Goal: Transaction & Acquisition: Purchase product/service

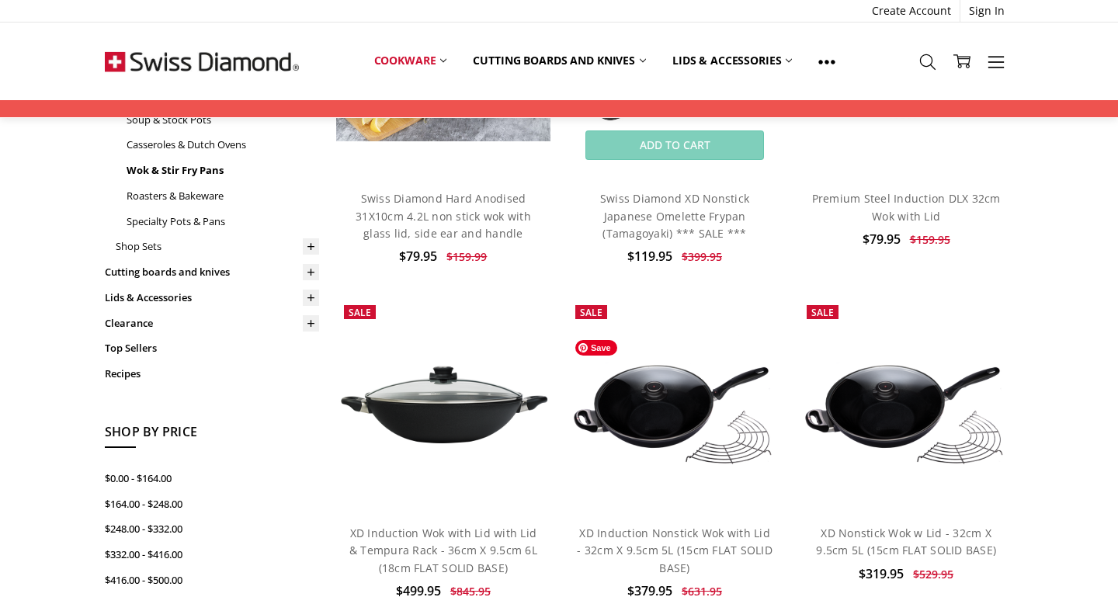
scroll to position [269, 0]
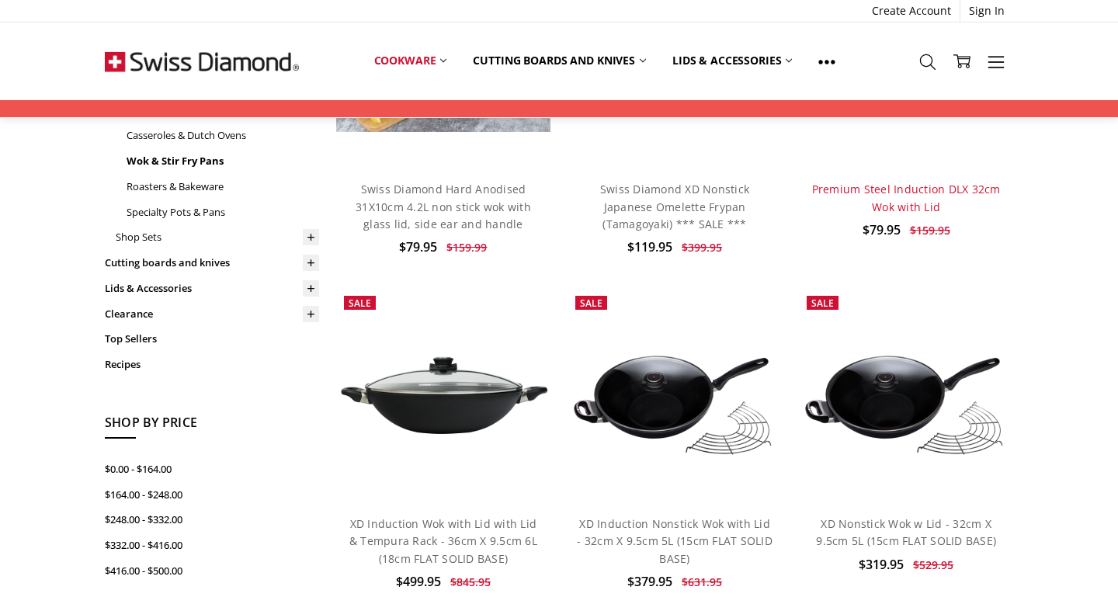
click at [932, 190] on link "Premium Steel Induction DLX 32cm Wok with Lid" at bounding box center [906, 198] width 189 height 32
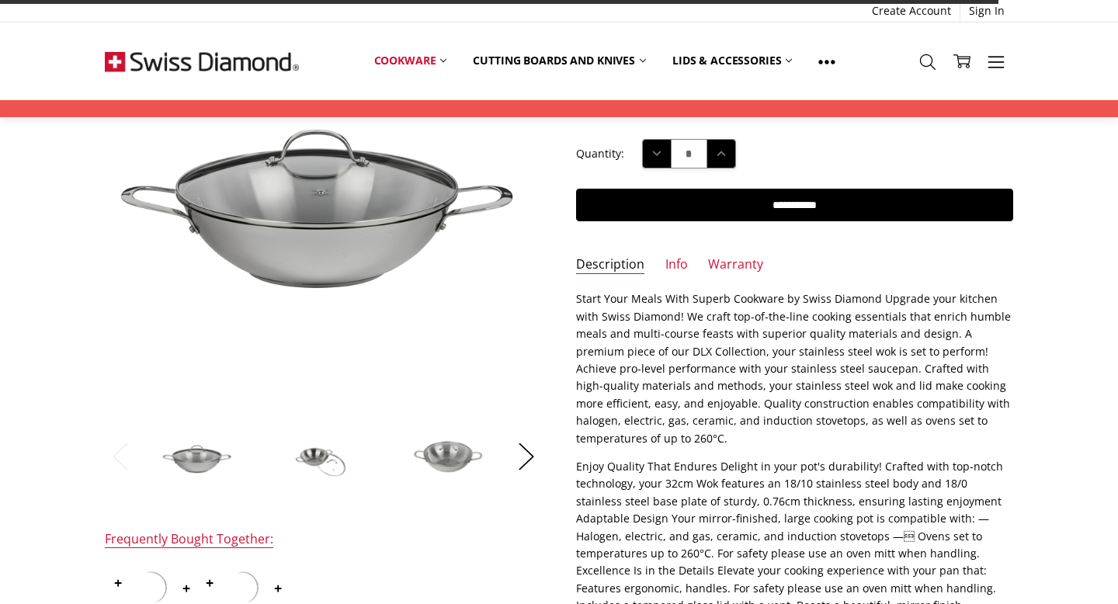
scroll to position [224, 0]
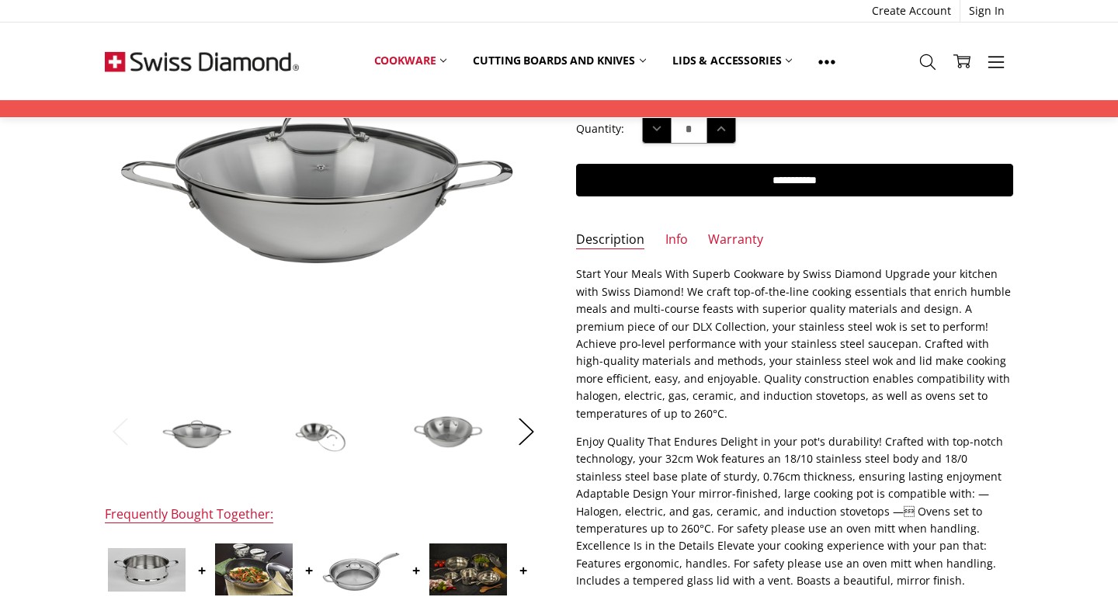
click at [241, 580] on img at bounding box center [254, 569] width 78 height 52
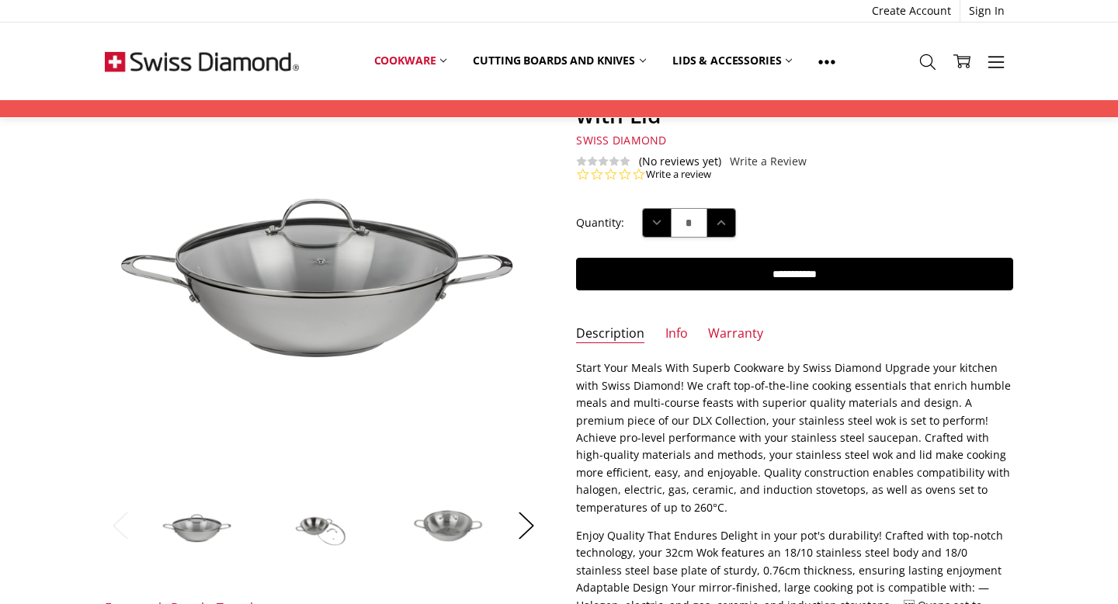
scroll to position [0, 0]
